Goal: Download file/media

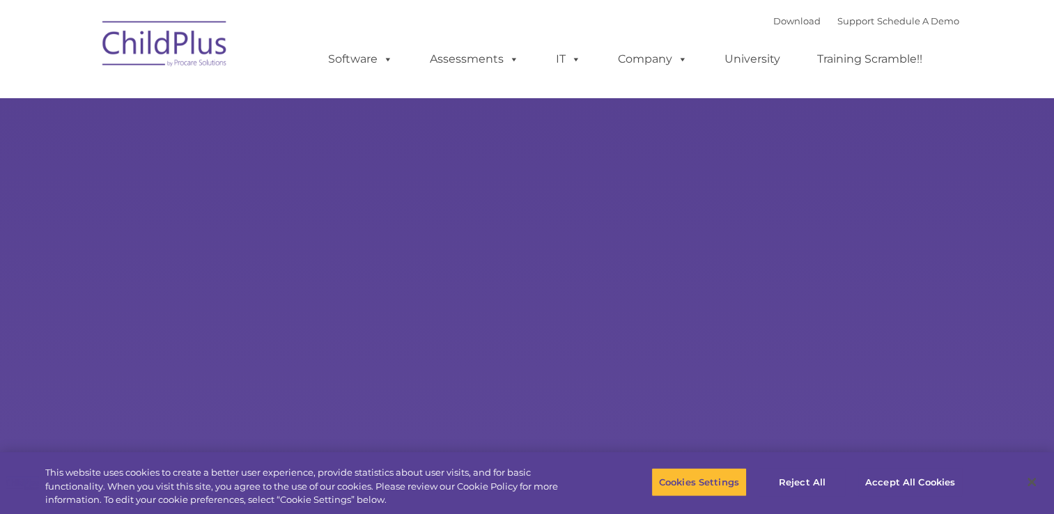
select select "MEDIUM"
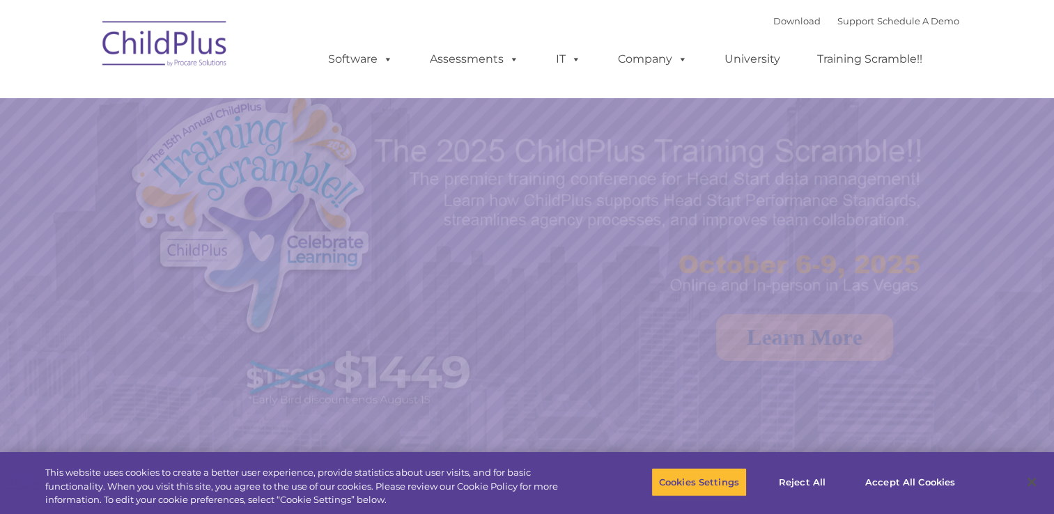
select select "MEDIUM"
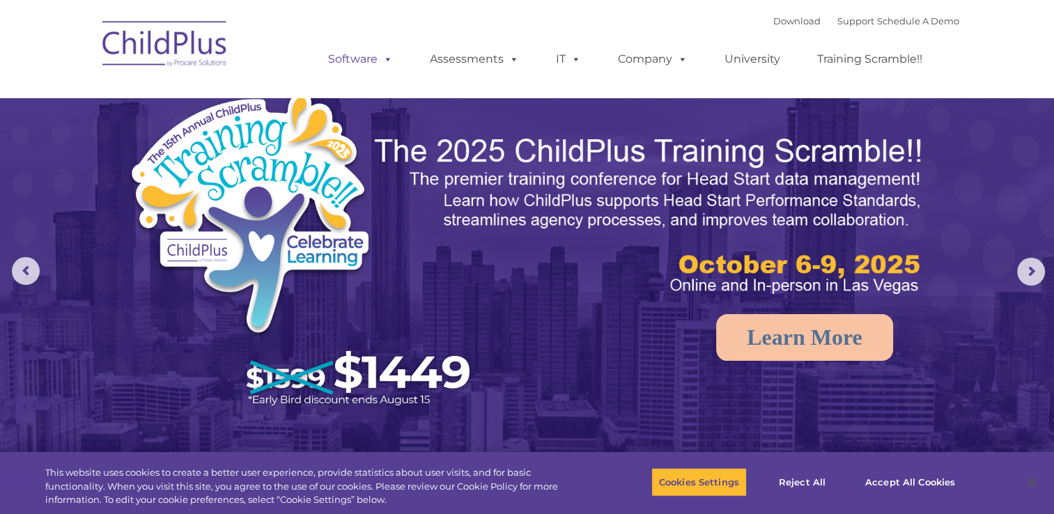
click at [386, 52] on span at bounding box center [384, 58] width 15 height 13
click at [390, 65] on span at bounding box center [384, 58] width 15 height 13
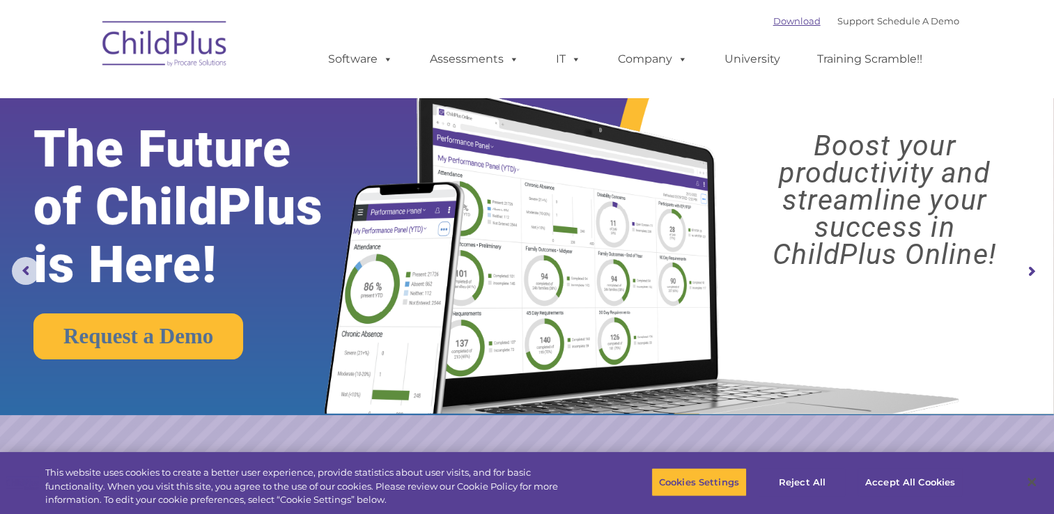
click at [773, 24] on link "Download" at bounding box center [796, 20] width 47 height 11
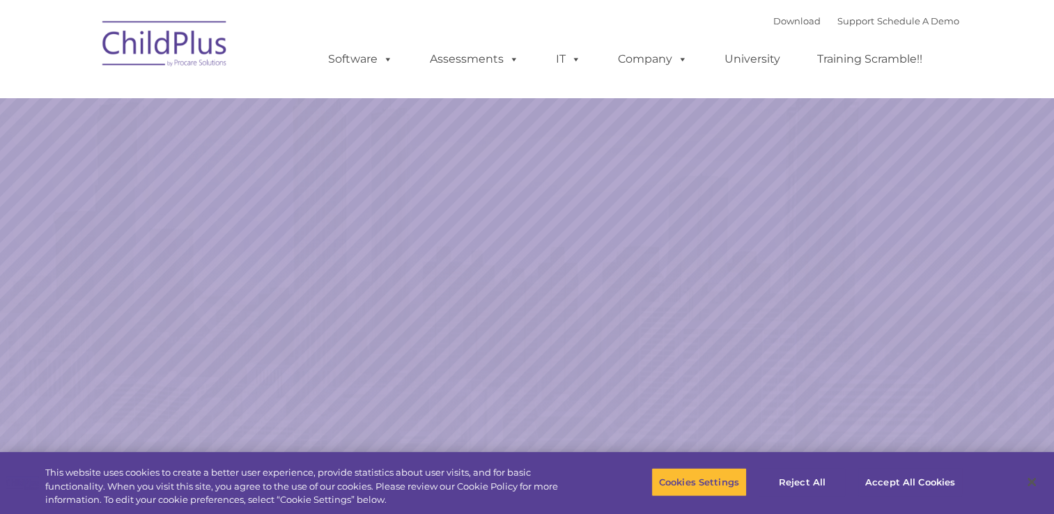
select select "MEDIUM"
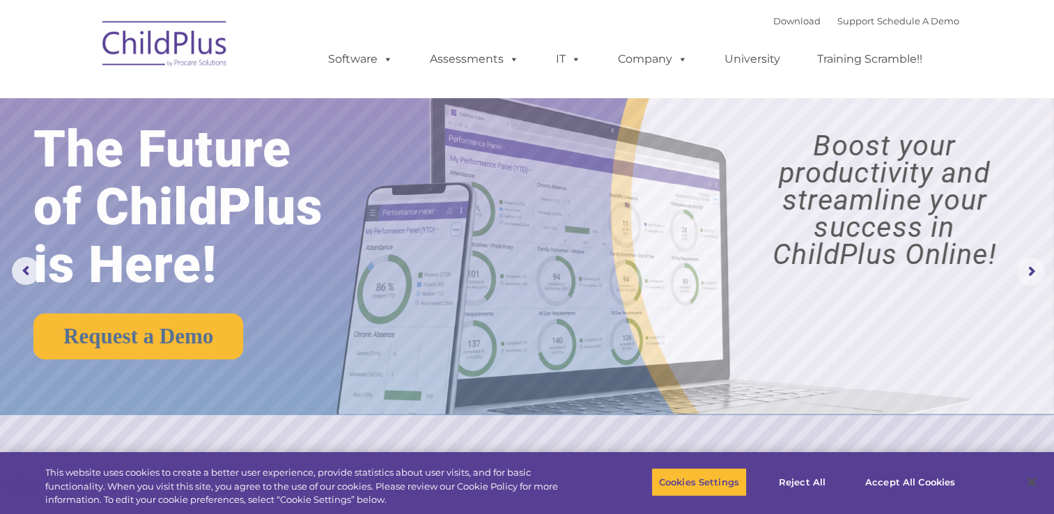
click at [1032, 283] on rs-arrow at bounding box center [1031, 272] width 28 height 28
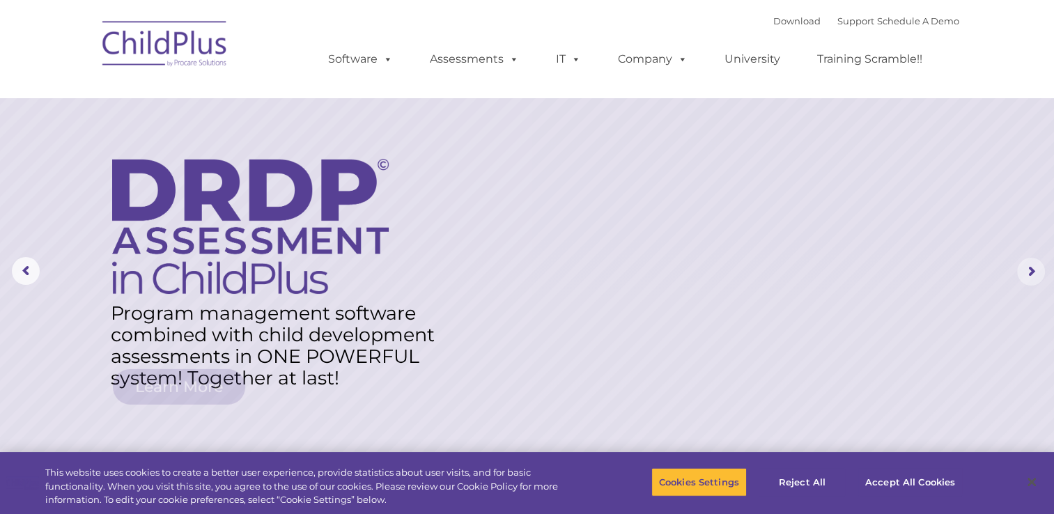
click at [1032, 283] on rs-arrow at bounding box center [1031, 272] width 28 height 28
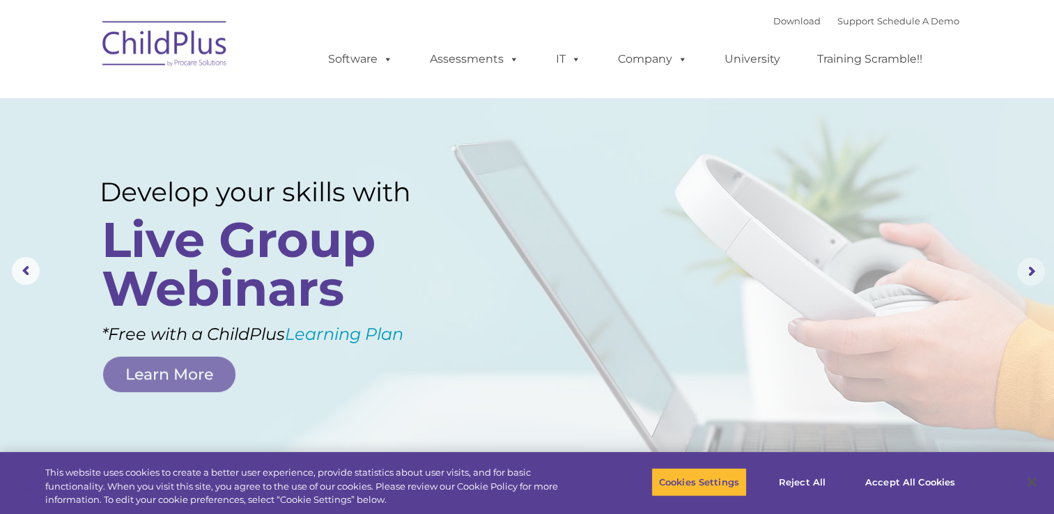
click at [1032, 283] on rs-arrow at bounding box center [1031, 272] width 28 height 28
